Goal: Find specific page/section: Find specific page/section

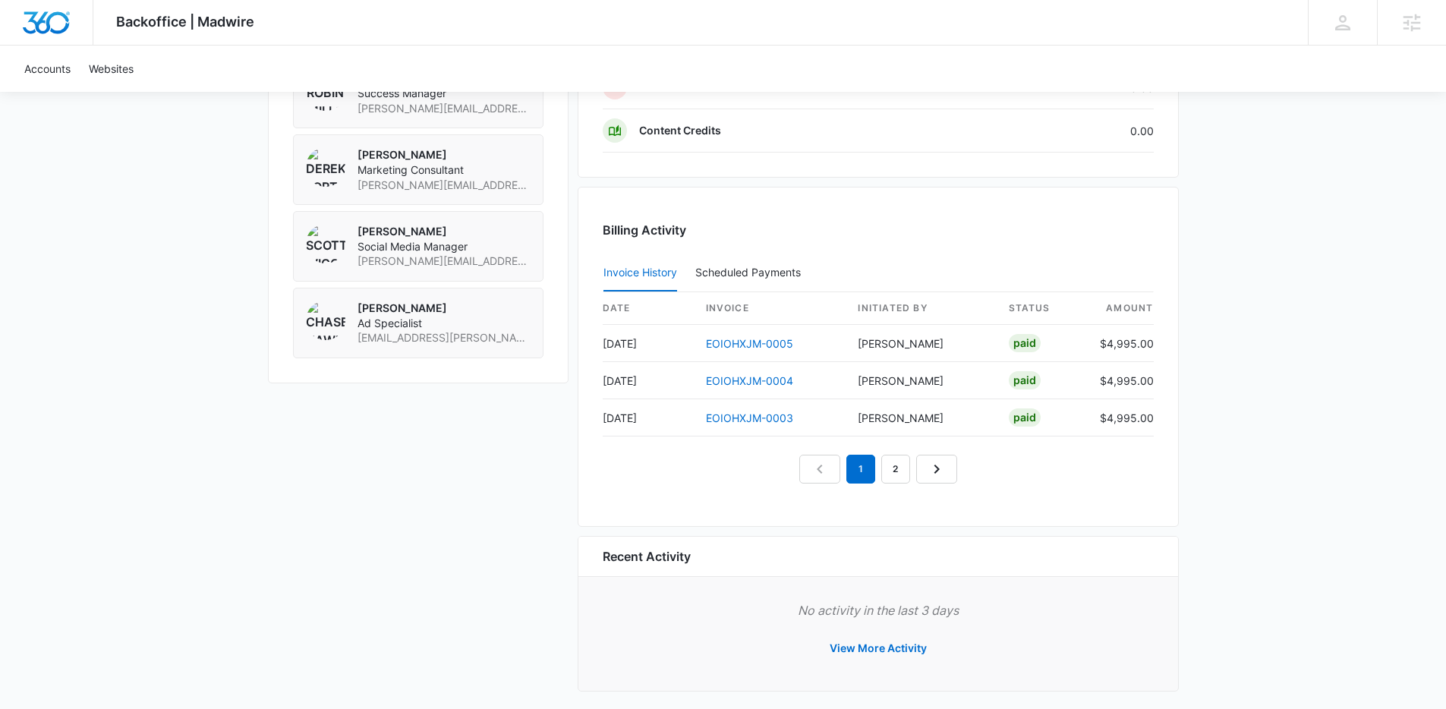
scroll to position [1355, 0]
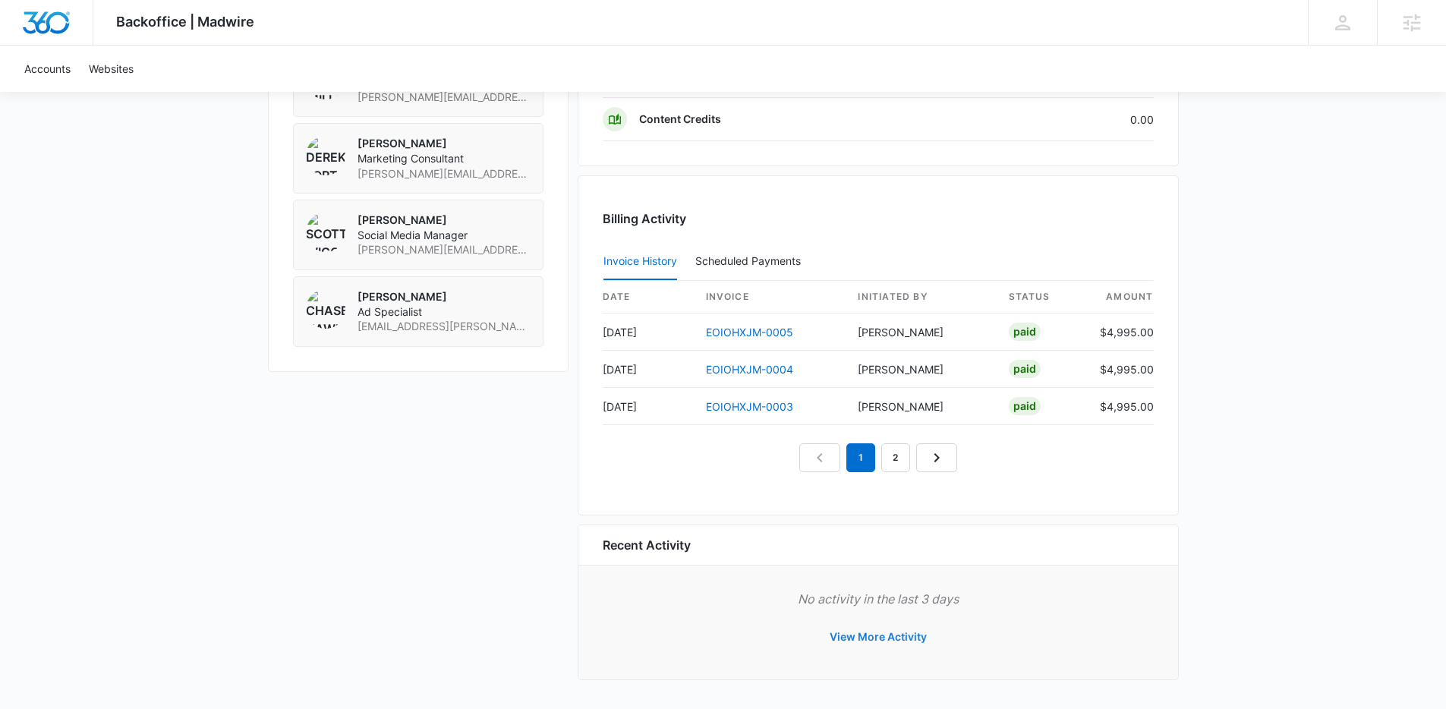
click at [891, 639] on button "View More Activity" at bounding box center [879, 637] width 128 height 36
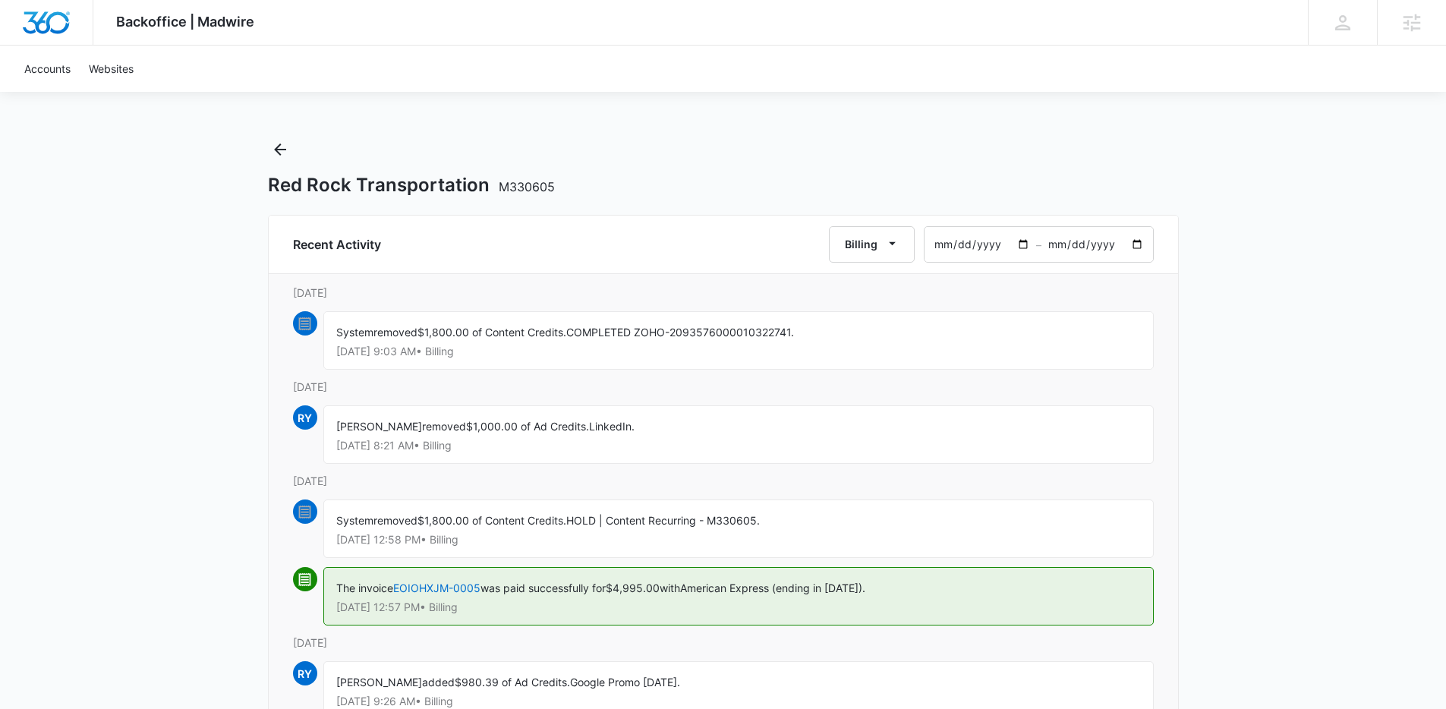
scroll to position [16, 0]
